Goal: Subscribe to service/newsletter

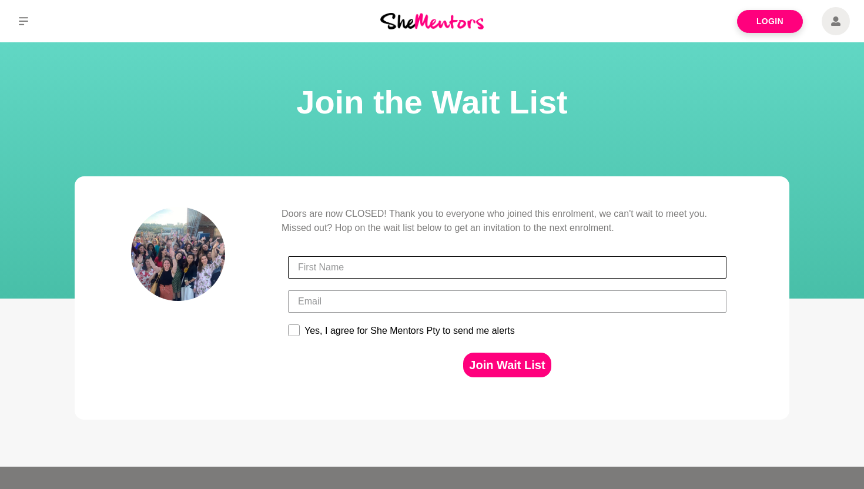
click at [431, 268] on input "First Name" at bounding box center [507, 267] width 438 height 22
type input "[PERSON_NAME]"
click at [401, 317] on div at bounding box center [506, 301] width 445 height 34
click at [397, 308] on input "Email" at bounding box center [507, 301] width 438 height 22
type input "[EMAIL_ADDRESS][DOMAIN_NAME]"
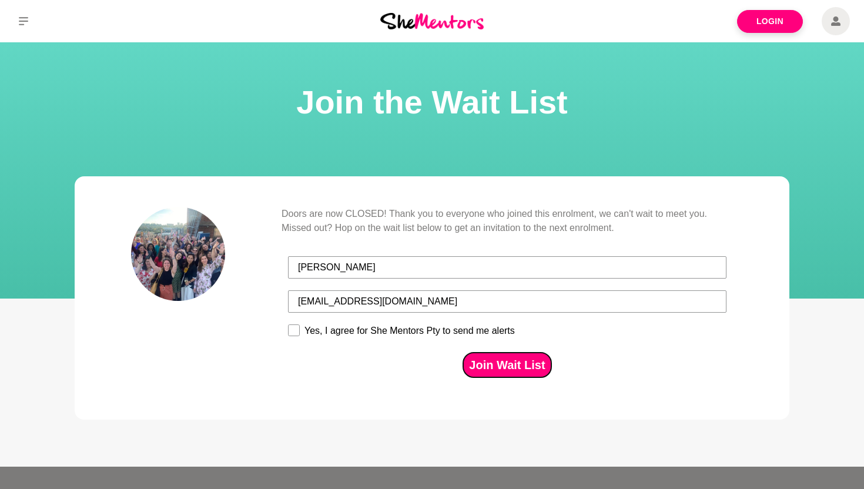
click at [484, 368] on button "Join Wait List" at bounding box center [507, 365] width 88 height 25
click at [388, 329] on div "Yes, I agree for She Mentors Pty to send me alerts" at bounding box center [409, 331] width 210 height 11
click at [288, 324] on input "Yes, I agree for She Mentors Pty to send me alerts" at bounding box center [287, 324] width 1 height 1
checkbox input "true"
click at [498, 369] on button "Join Wait List" at bounding box center [507, 365] width 88 height 25
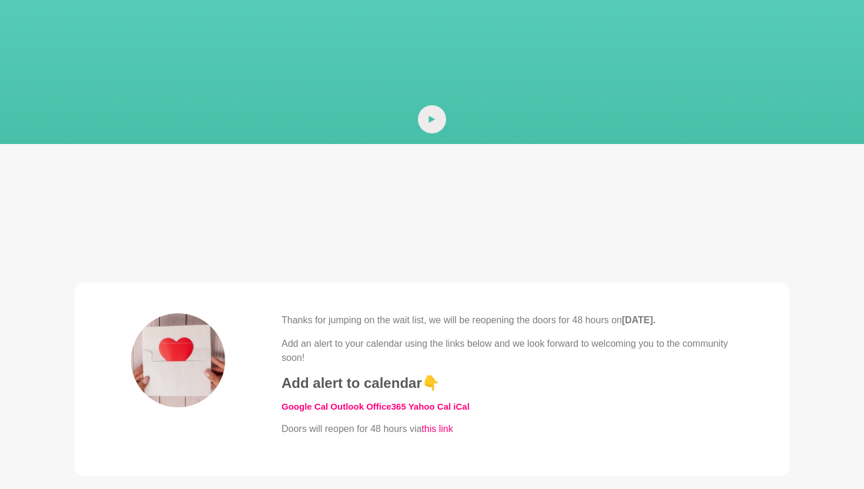
scroll to position [163, 0]
